Goal: Task Accomplishment & Management: Use online tool/utility

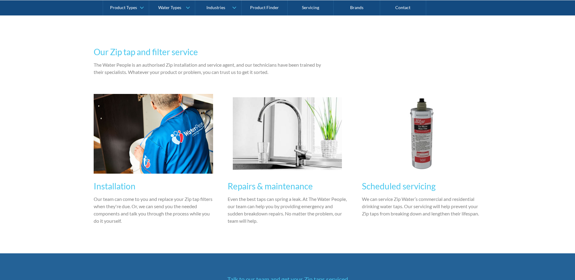
scroll to position [424, 0]
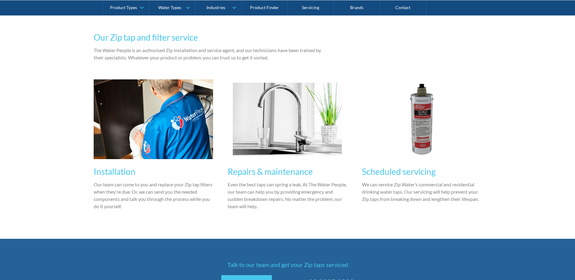
click at [421, 137] on img at bounding box center [421, 119] width 109 height 73
click at [396, 167] on h3 "Scheduled servicing" at bounding box center [422, 171] width 120 height 13
click at [398, 173] on h3 "Scheduled servicing" at bounding box center [422, 171] width 120 height 13
click at [398, 205] on div "Scheduled servicing We can service Zip Water’s commercial and residential drink…" at bounding box center [422, 183] width 120 height 48
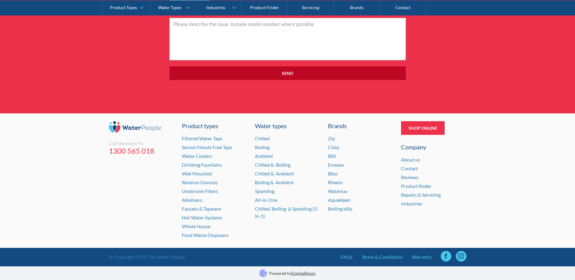
scroll to position [1854, 0]
click at [414, 196] on link "Repairs & Servicing" at bounding box center [421, 195] width 40 height 6
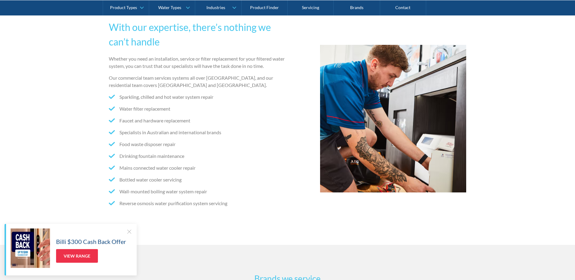
scroll to position [152, 0]
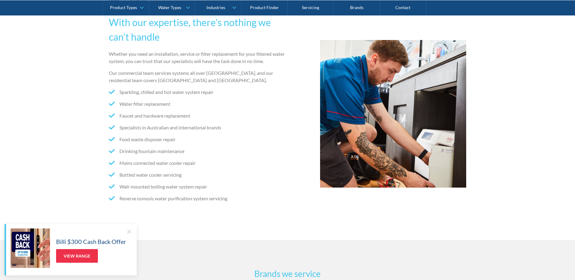
drag, startPoint x: 128, startPoint y: 230, endPoint x: 162, endPoint y: 229, distance: 33.7
click at [128, 230] on div at bounding box center [129, 232] width 6 height 6
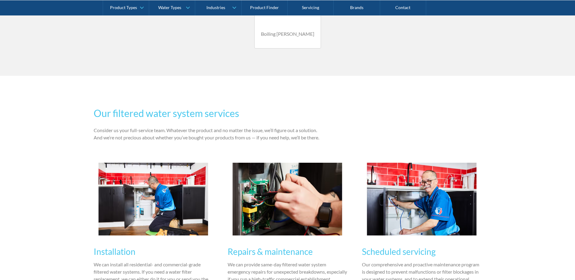
scroll to position [546, 0]
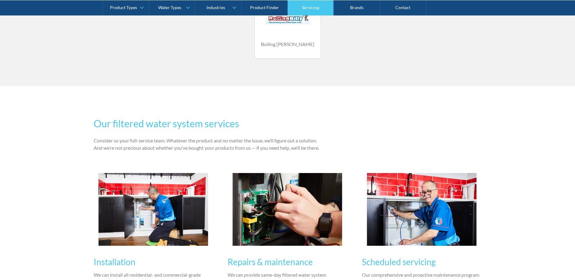
click at [312, 5] on link "Servicing" at bounding box center [311, 7] width 46 height 15
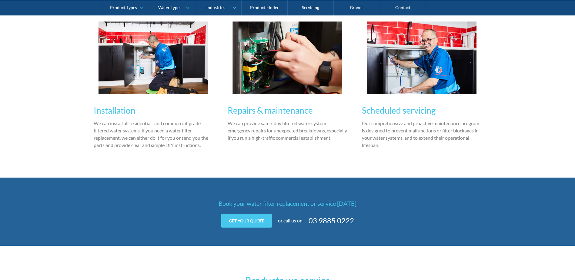
scroll to position [849, 0]
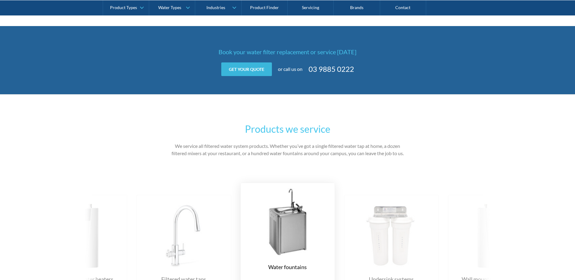
click at [247, 69] on link "Get your quote" at bounding box center [246, 69] width 51 height 14
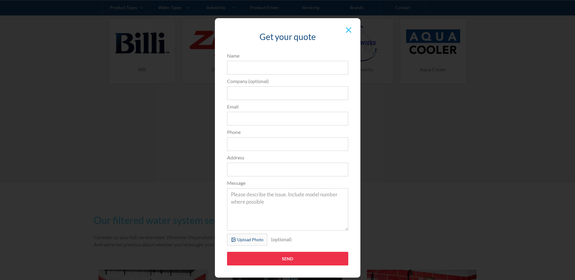
scroll to position [576, 0]
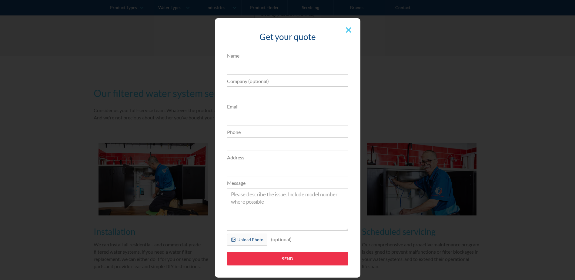
click at [345, 33] on div at bounding box center [349, 30] width 12 height 12
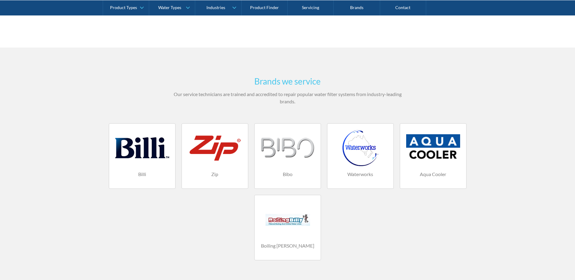
scroll to position [333, 0]
